Goal: Transaction & Acquisition: Subscribe to service/newsletter

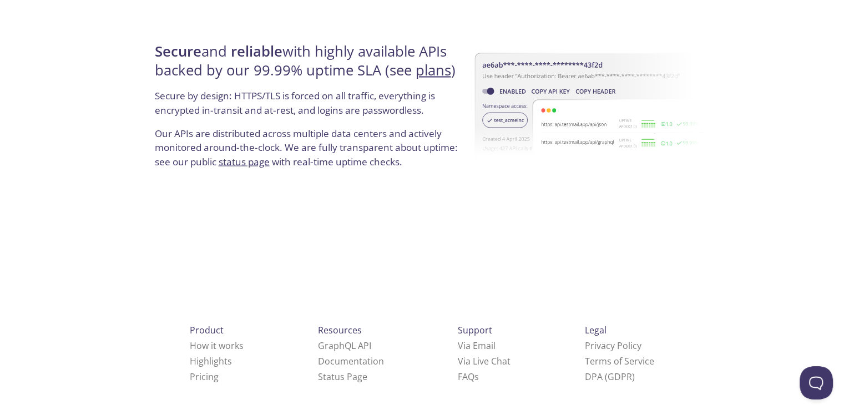
scroll to position [2132, 0]
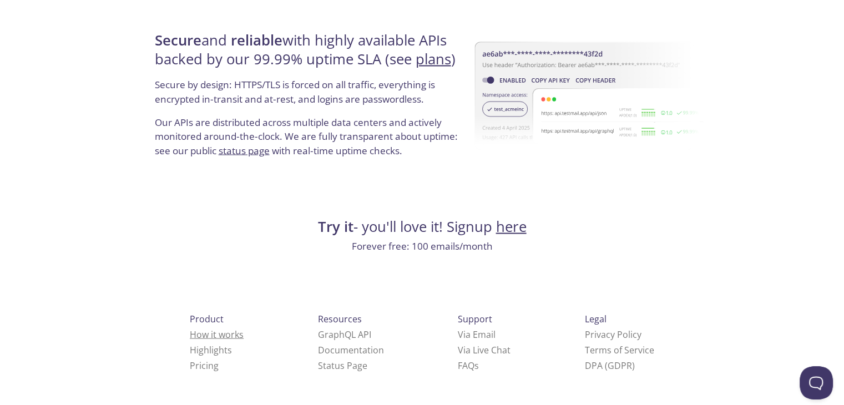
click at [190, 333] on link "How it works" at bounding box center [217, 334] width 54 height 12
click at [190, 368] on link "Pricing" at bounding box center [204, 365] width 29 height 12
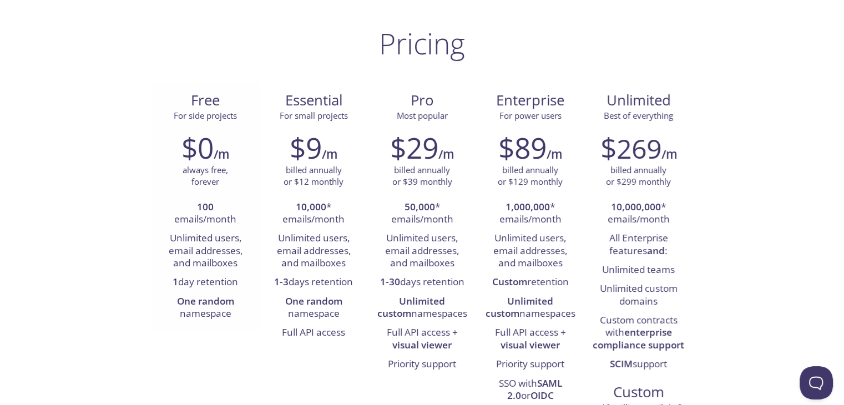
scroll to position [111, 0]
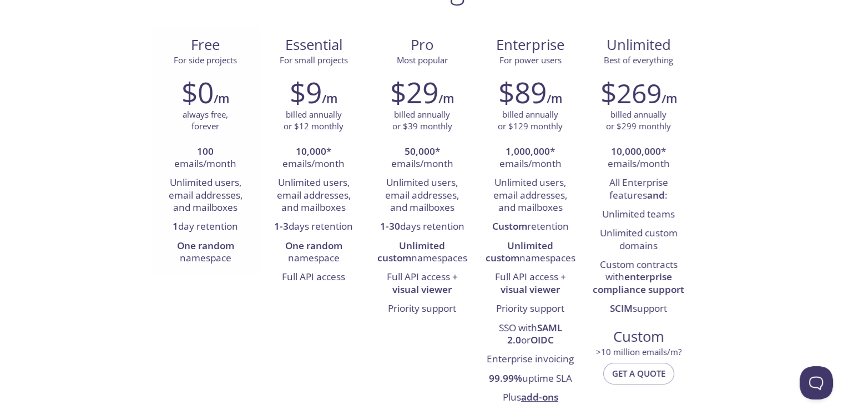
click at [202, 187] on li "Unlimited users, email addresses, and mailboxes" at bounding box center [206, 196] width 92 height 44
click at [203, 207] on li "Unlimited users, email addresses, and mailboxes" at bounding box center [206, 196] width 92 height 44
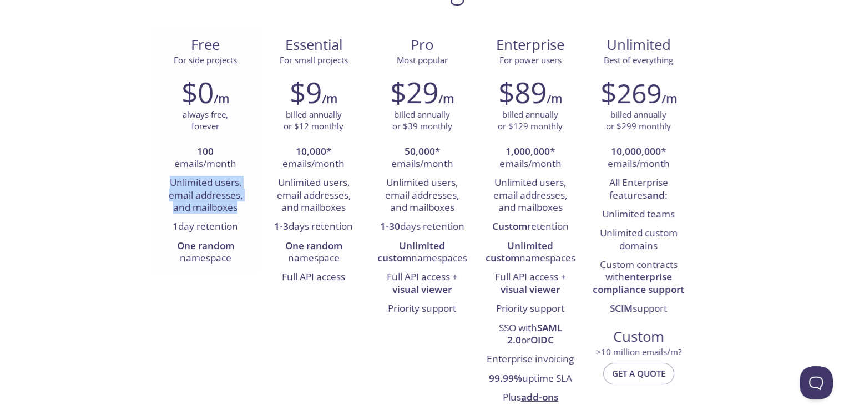
click at [203, 207] on li "Unlimited users, email addresses, and mailboxes" at bounding box center [206, 196] width 92 height 44
click at [202, 206] on li "Unlimited users, email addresses, and mailboxes" at bounding box center [206, 196] width 92 height 44
click at [208, 239] on strong "One random" at bounding box center [205, 245] width 57 height 13
click at [207, 238] on li "One random namespace" at bounding box center [206, 253] width 92 height 32
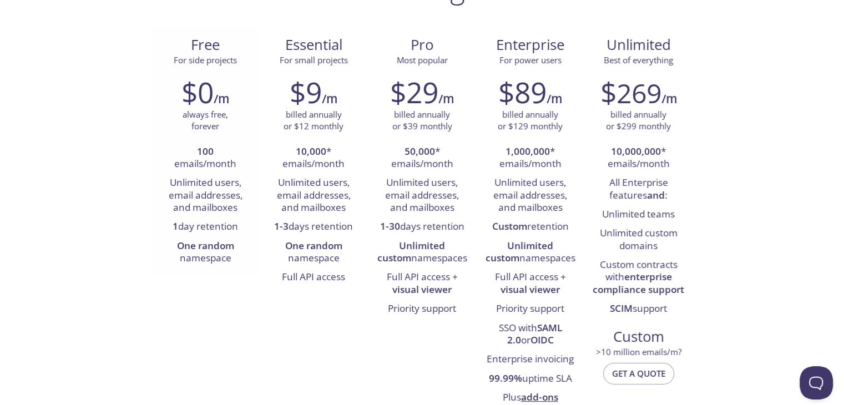
click at [212, 169] on li "100 emails/month" at bounding box center [206, 159] width 92 height 32
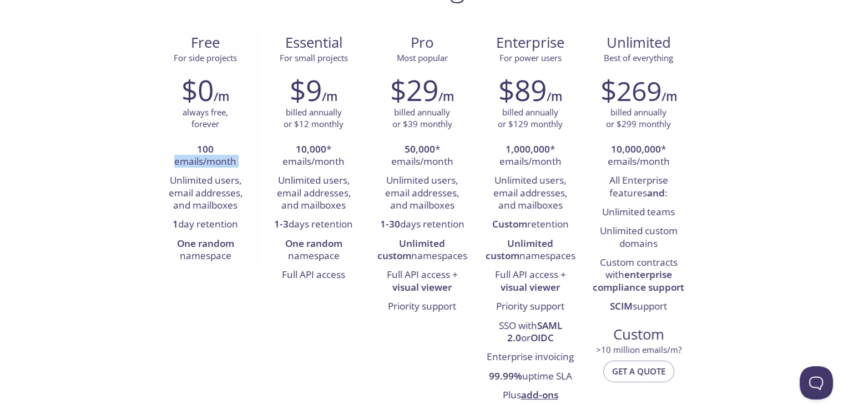
scroll to position [0, 0]
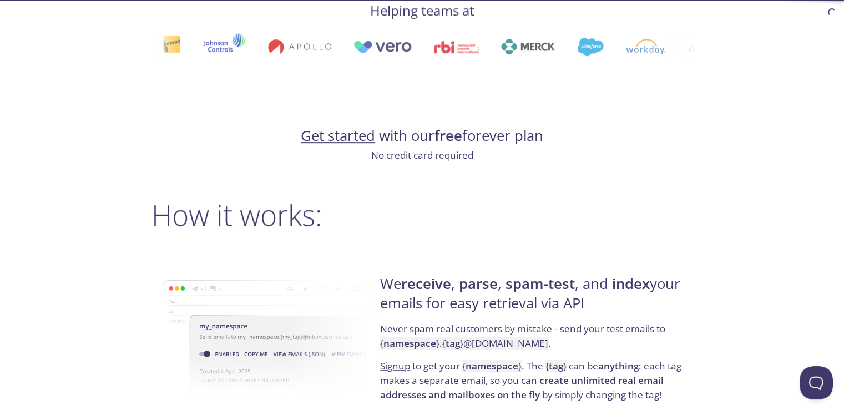
scroll to position [630, 0]
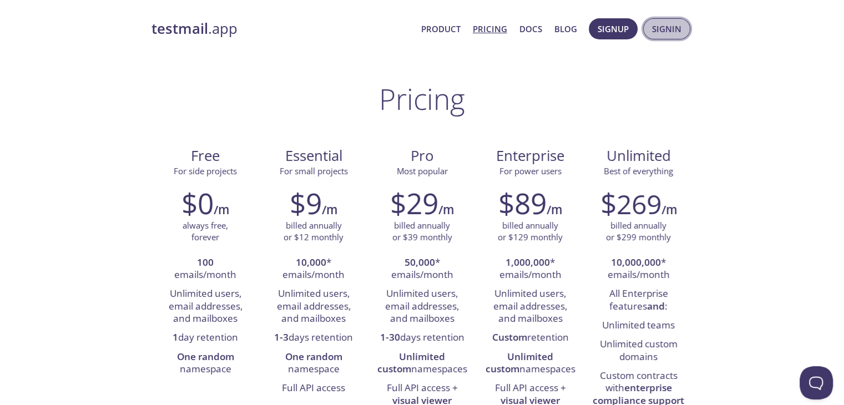
click at [666, 31] on span "Signin" at bounding box center [666, 29] width 29 height 14
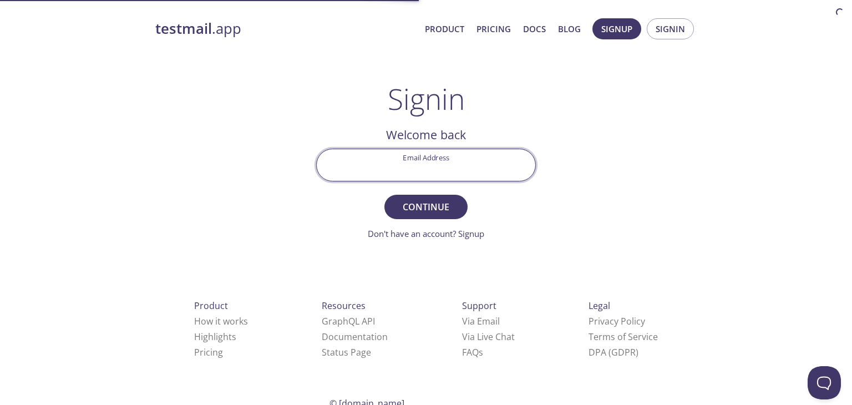
click at [478, 164] on input "Email Address" at bounding box center [426, 165] width 219 height 32
click at [615, 31] on span "Signup" at bounding box center [616, 29] width 31 height 14
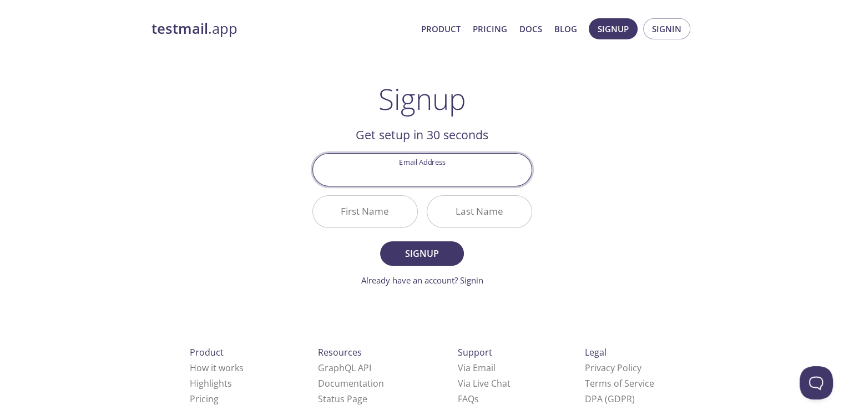
click at [422, 166] on input "Email Address" at bounding box center [422, 170] width 219 height 32
